Goal: Information Seeking & Learning: Learn about a topic

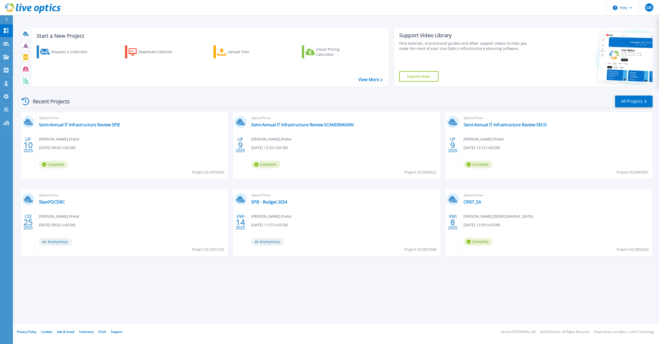
click at [75, 121] on div "Optical Prime Semi-Annual IT Infrastructure Review SPIE Daniel Szarszewski , Pr…" at bounding box center [132, 145] width 192 height 67
drag, startPoint x: 77, startPoint y: 125, endPoint x: 206, endPoint y: 122, distance: 128.9
click at [77, 125] on link "Semi-Annual IT Infrastructure Review SPIE" at bounding box center [79, 124] width 81 height 5
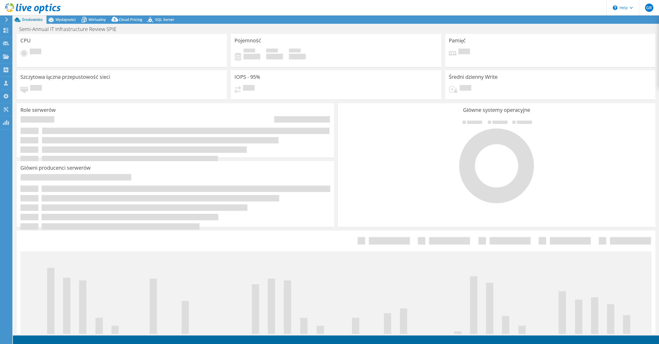
click at [61, 22] on div "Wydajności" at bounding box center [62, 19] width 33 height 8
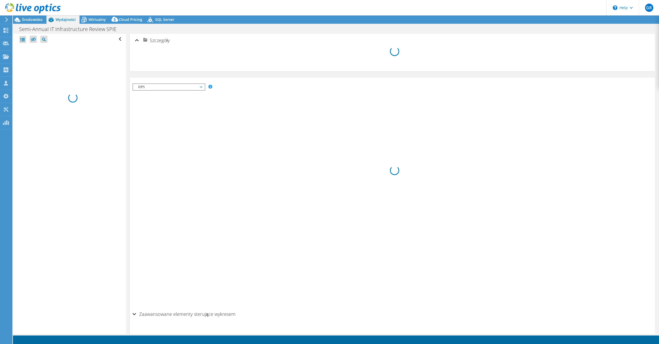
select select "USD"
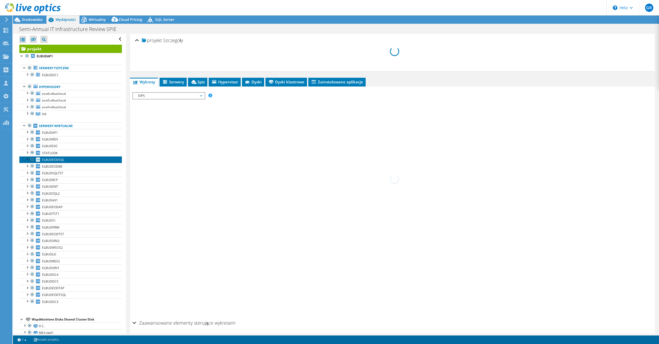
click at [60, 160] on span "ELBUDEODSQL" at bounding box center [53, 160] width 22 height 4
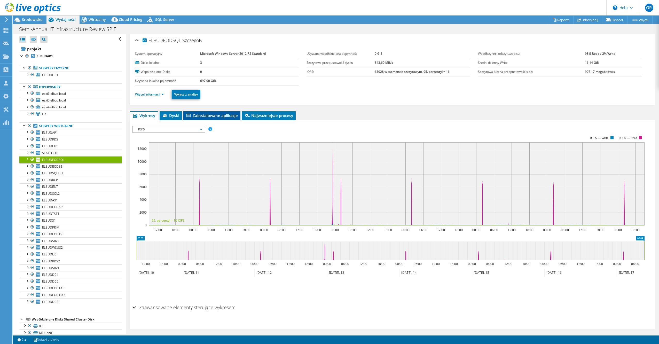
drag, startPoint x: 185, startPoint y: 113, endPoint x: 192, endPoint y: 115, distance: 6.8
click at [185, 113] on li "Zainstalowane aplikacje" at bounding box center [211, 115] width 57 height 9
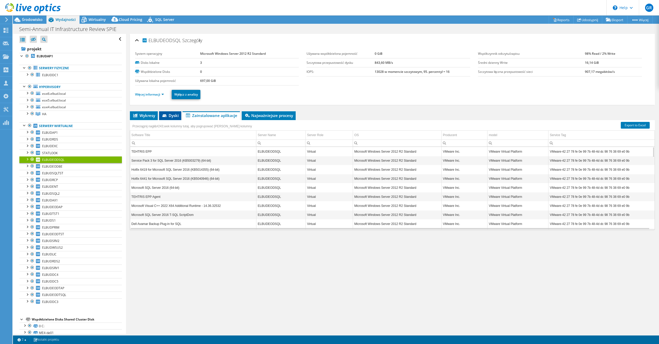
click at [168, 113] on li "Dyski" at bounding box center [170, 115] width 22 height 9
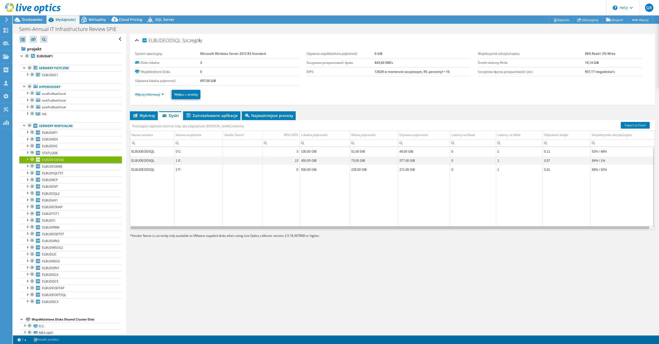
drag, startPoint x: 309, startPoint y: 229, endPoint x: 236, endPoint y: 199, distance: 78.8
click at [239, 204] on body "GR Członek zespołu Grzegorz Reszel grzegorz.reszel@pretor.pl Pretor My Profile …" at bounding box center [329, 172] width 659 height 344
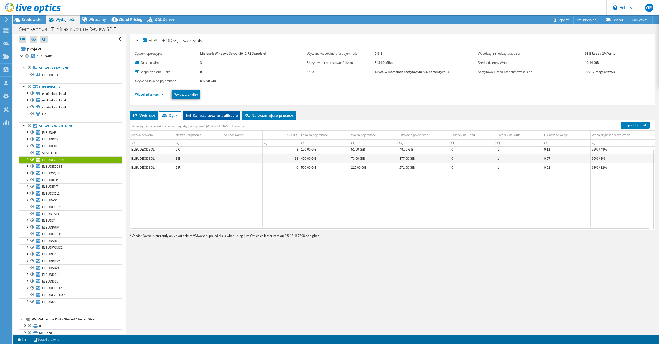
click at [202, 119] on li "Zainstalowane aplikacje" at bounding box center [211, 115] width 57 height 9
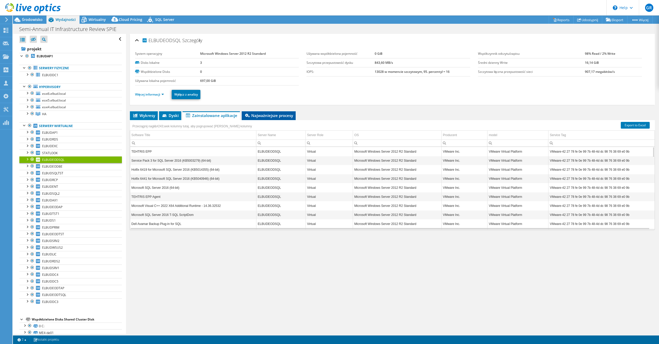
click at [268, 115] on span "Najważniejsze procesy" at bounding box center [268, 115] width 49 height 5
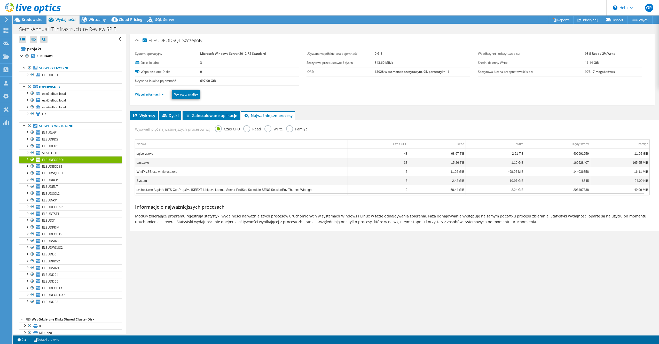
click at [401, 155] on td "48" at bounding box center [378, 153] width 61 height 9
click at [66, 164] on link "ELBUDEODBE" at bounding box center [70, 166] width 103 height 7
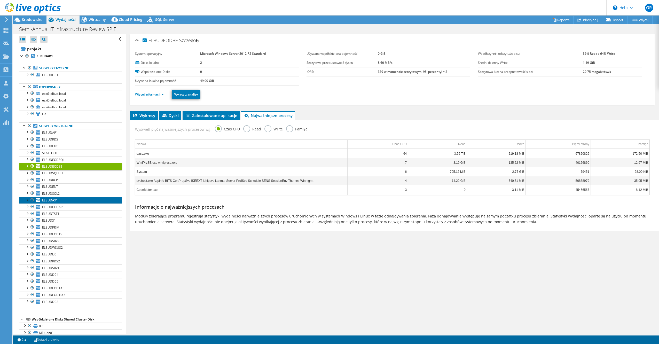
click at [81, 197] on link "ELBUDAX1" at bounding box center [70, 200] width 103 height 7
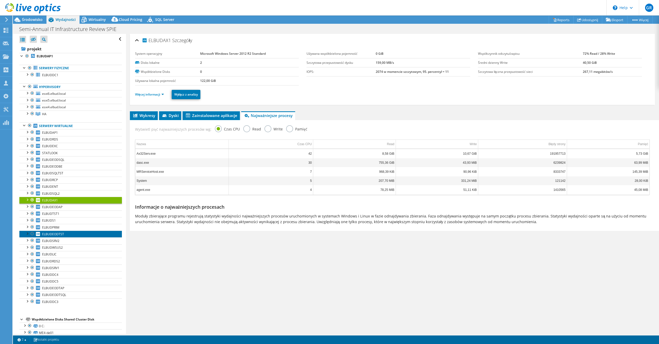
click at [90, 231] on link "ELBUDEODTST" at bounding box center [70, 234] width 103 height 7
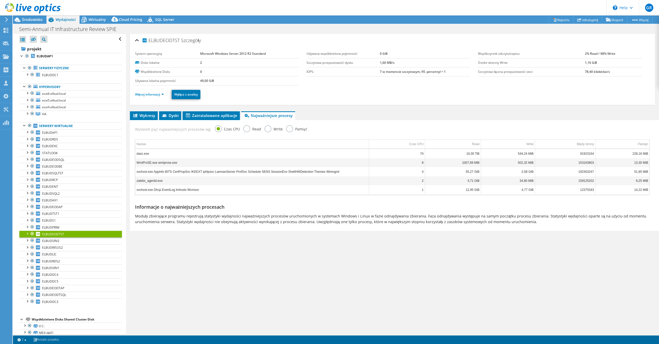
click at [243, 128] on label "Read" at bounding box center [252, 128] width 18 height 6
click at [0, 0] on input "Read" at bounding box center [0, 0] width 0 height 0
click at [267, 130] on label "Write" at bounding box center [273, 128] width 18 height 6
click at [0, 0] on input "Write" at bounding box center [0, 0] width 0 height 0
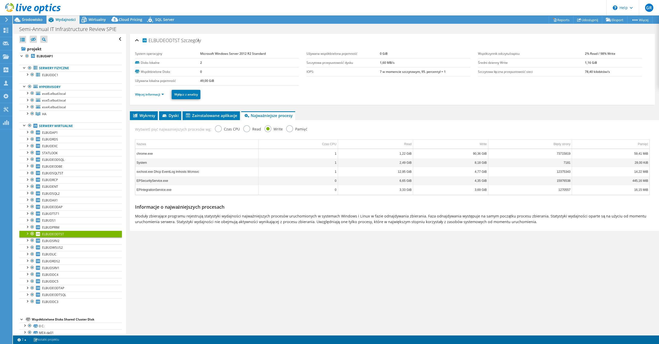
drag, startPoint x: 289, startPoint y: 130, endPoint x: 271, endPoint y: 130, distance: 17.6
click at [289, 130] on label "Pamięć" at bounding box center [296, 128] width 21 height 6
click at [0, 0] on input "Pamięć" at bounding box center [0, 0] width 0 height 0
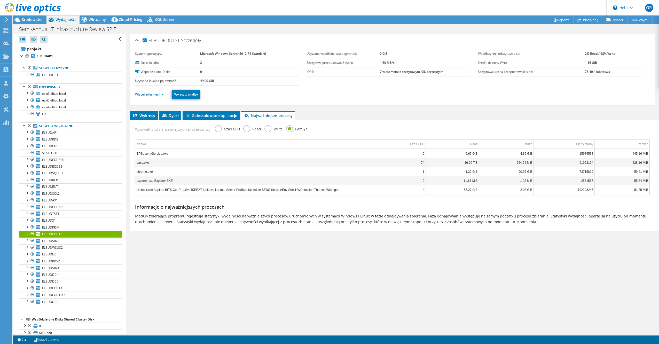
click at [266, 129] on label "Write" at bounding box center [273, 128] width 18 height 6
click at [0, 0] on input "Write" at bounding box center [0, 0] width 0 height 0
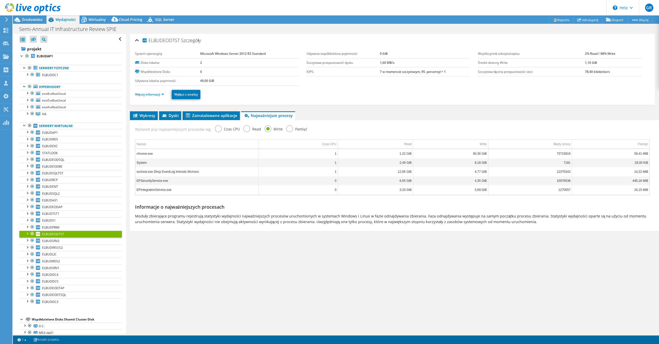
click at [251, 130] on label "Read" at bounding box center [252, 128] width 18 height 6
click at [0, 0] on input "Read" at bounding box center [0, 0] width 0 height 0
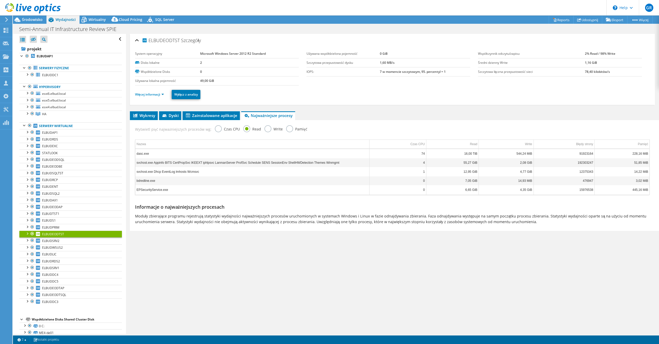
click at [216, 129] on label "Czas CPU" at bounding box center [227, 128] width 25 height 6
click at [0, 0] on input "Czas CPU" at bounding box center [0, 0] width 0 height 0
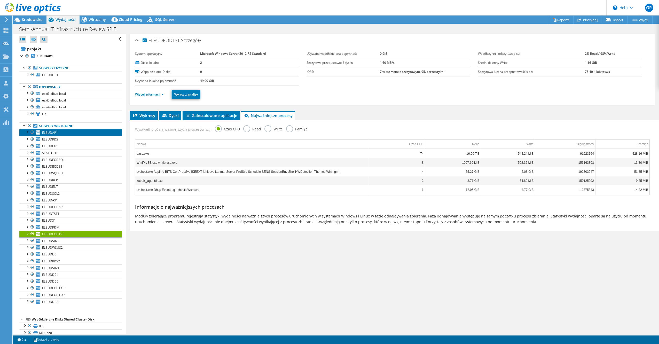
click at [55, 132] on span "ELBUDAP1" at bounding box center [50, 132] width 16 height 4
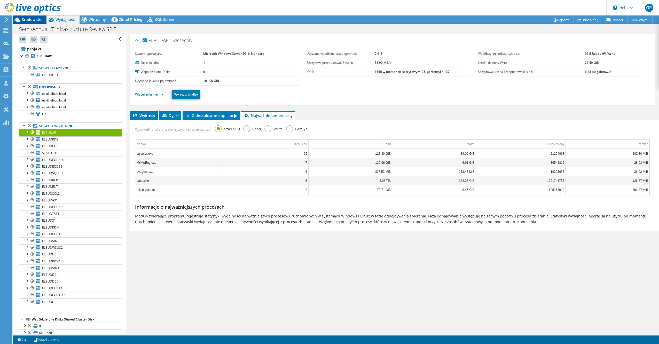
click at [37, 21] on span "Środowisko" at bounding box center [32, 19] width 21 height 5
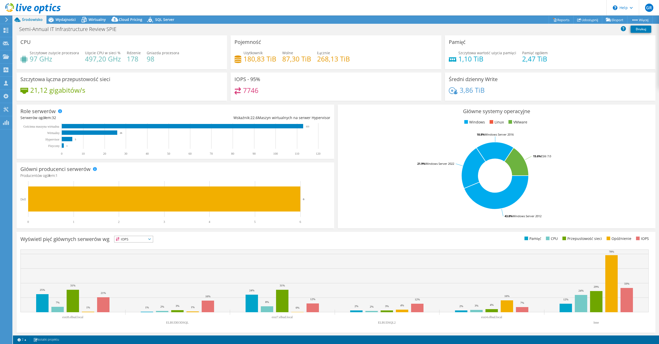
click at [26, 8] on icon at bounding box center [33, 8] width 56 height 11
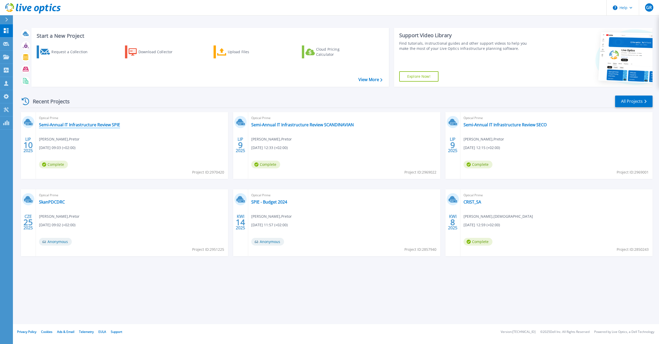
click at [67, 123] on link "Semi-Annual IT Infrastructure Review SPIE" at bounding box center [79, 124] width 81 height 5
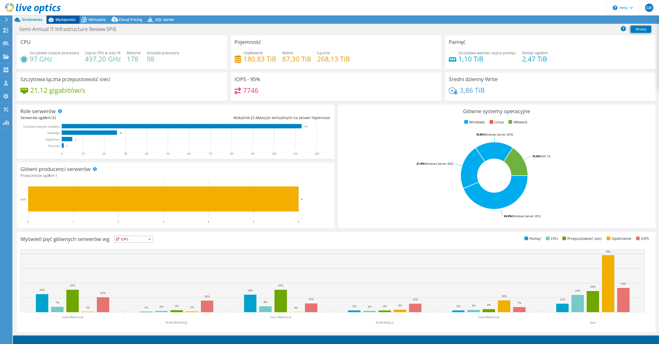
click at [71, 20] on span "Wydajności" at bounding box center [66, 19] width 20 height 5
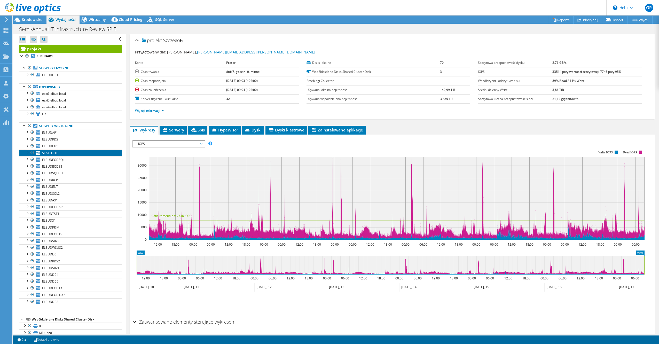
click at [67, 154] on link "STATLOOK" at bounding box center [70, 153] width 103 height 7
